Goal: Navigation & Orientation: Find specific page/section

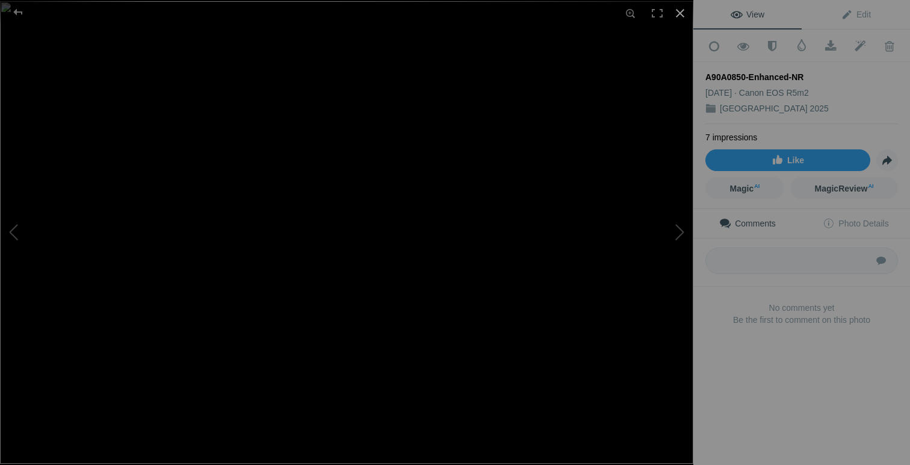
click at [683, 13] on div at bounding box center [680, 13] width 26 height 26
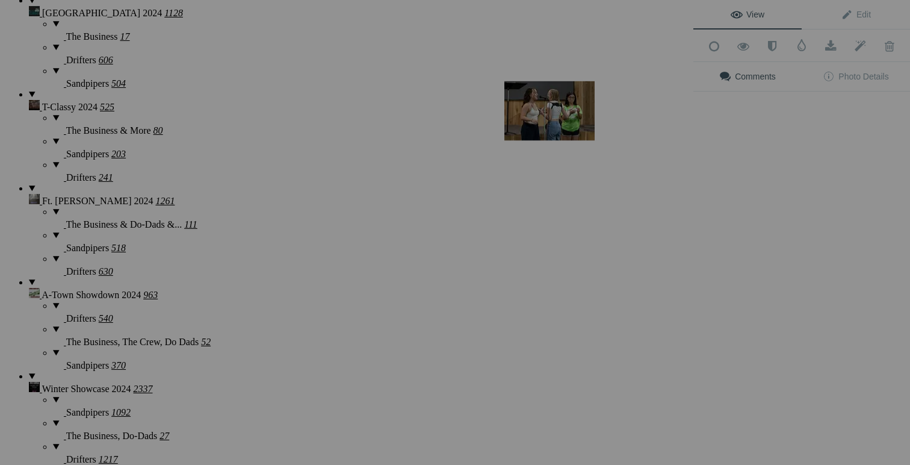
click at [682, 16] on div at bounding box center [680, 13] width 26 height 26
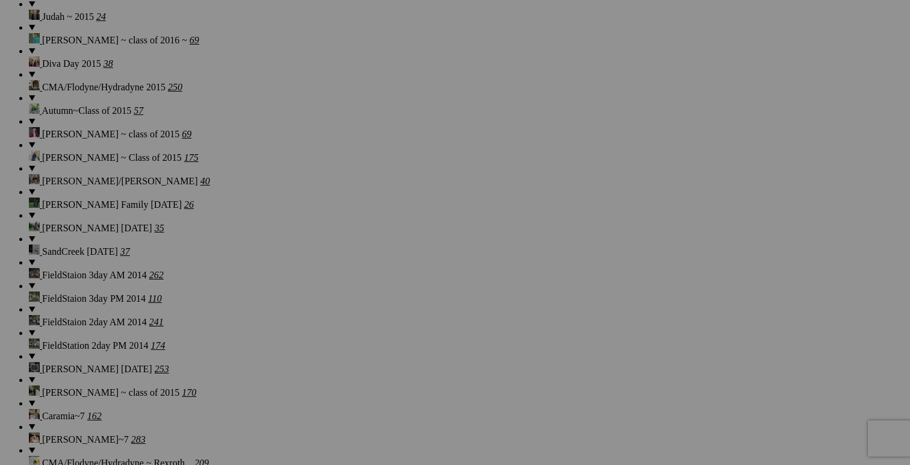
scroll to position [6459, 0]
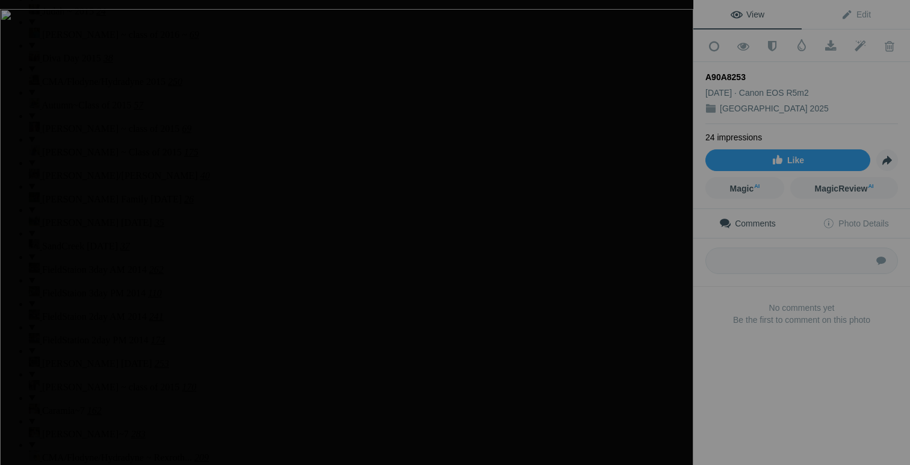
click at [672, 23] on div at bounding box center [680, 13] width 26 height 26
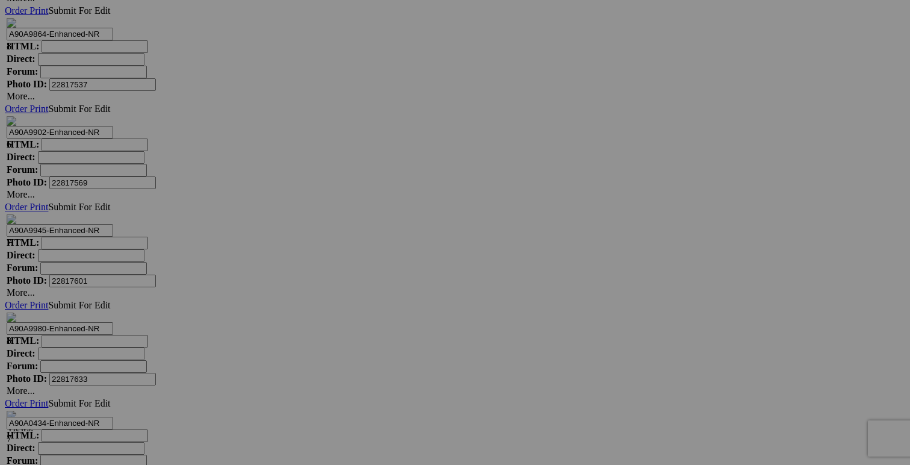
scroll to position [14435, 0]
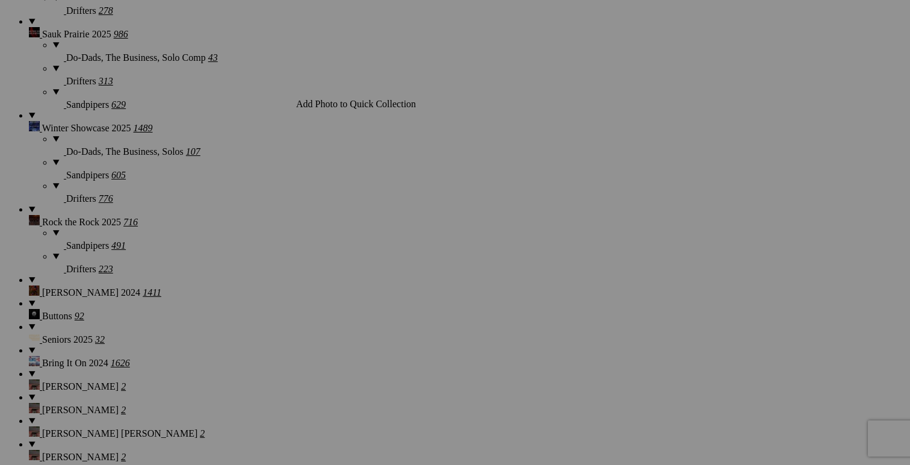
scroll to position [1404, 0]
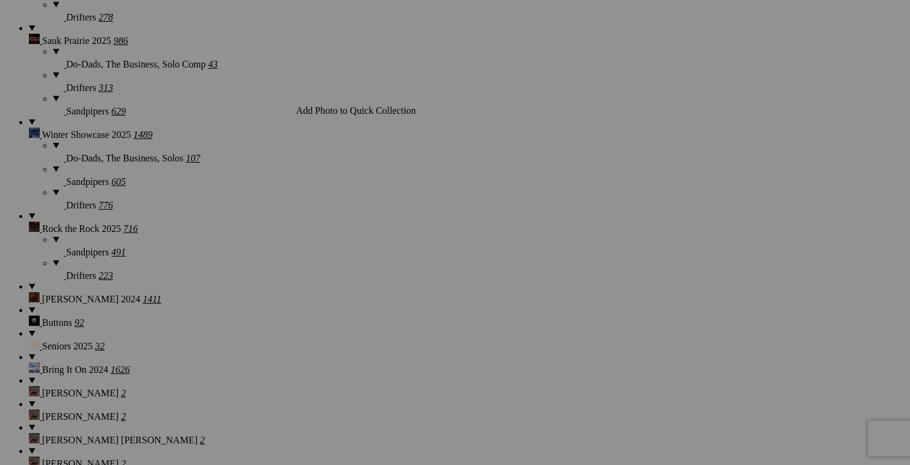
click at [344, 177] on img at bounding box center [335, 172] width 60 height 90
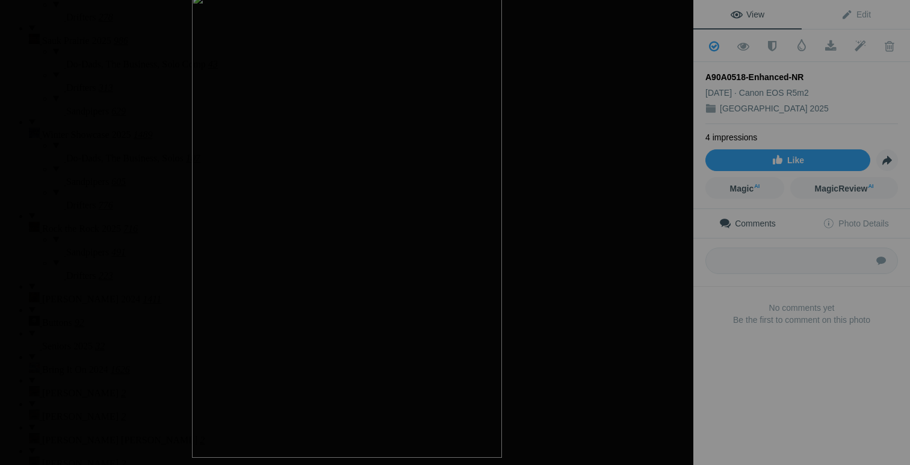
click at [382, 152] on img at bounding box center [347, 225] width 310 height 465
click at [684, 11] on div at bounding box center [680, 13] width 26 height 26
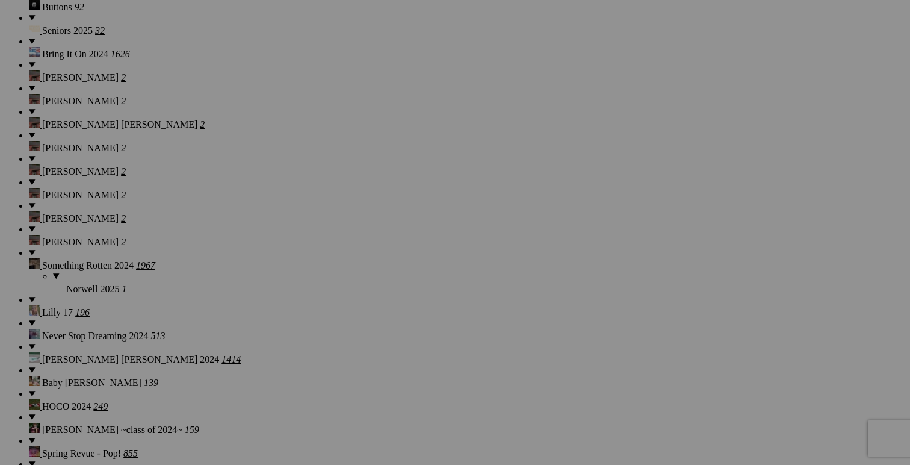
scroll to position [1896, 0]
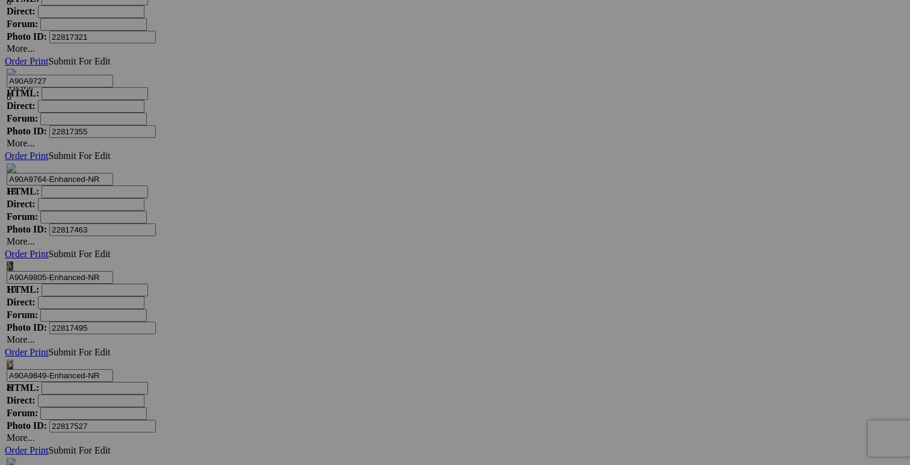
scroll to position [28895, 0]
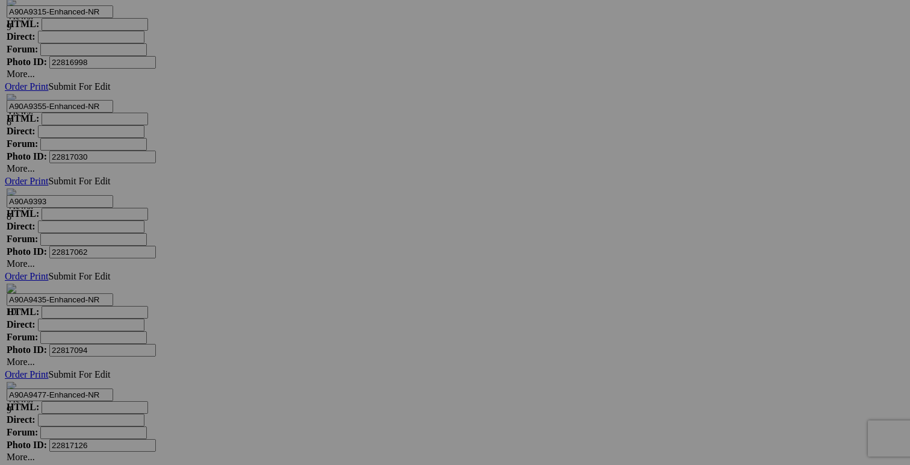
scroll to position [0, 0]
